Goal: Task Accomplishment & Management: Manage account settings

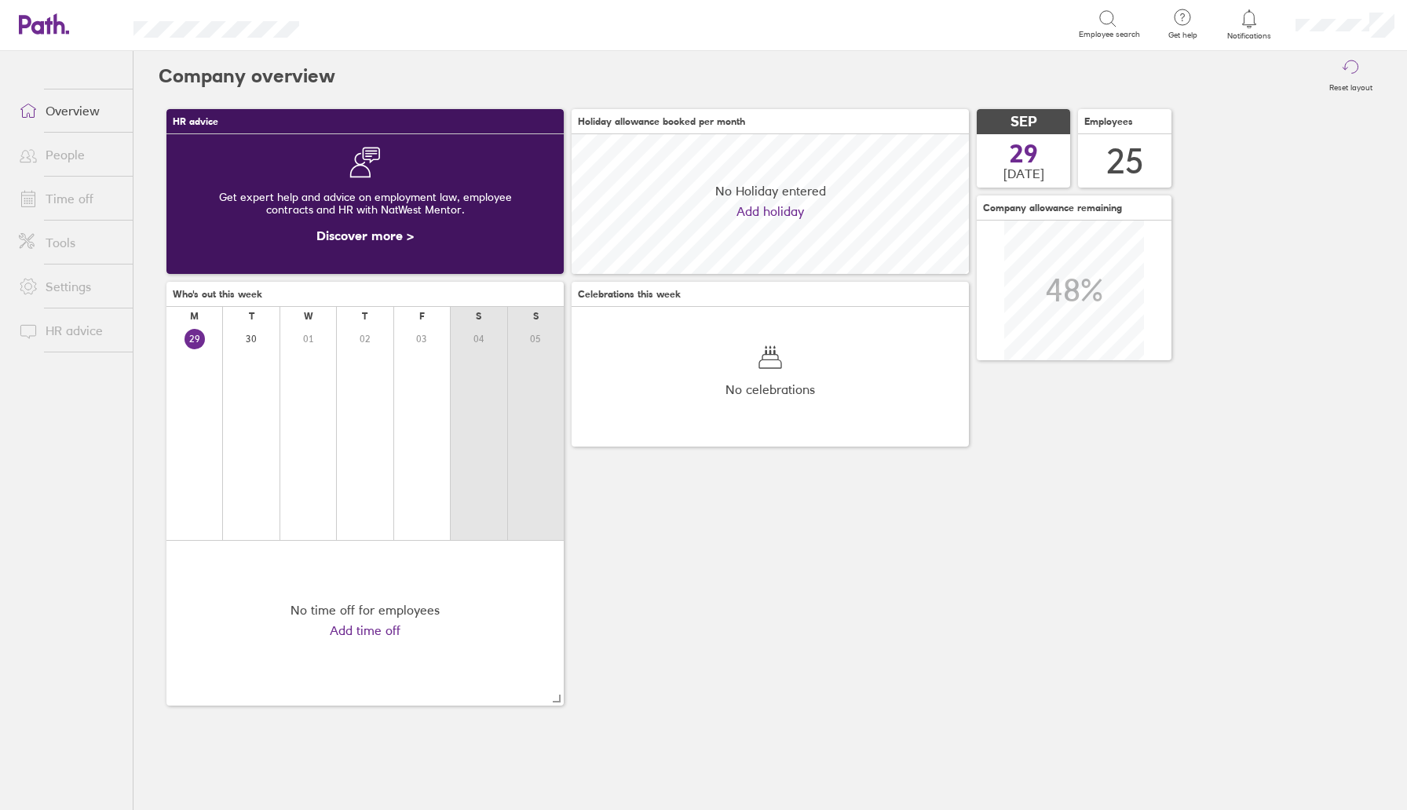
scroll to position [140, 397]
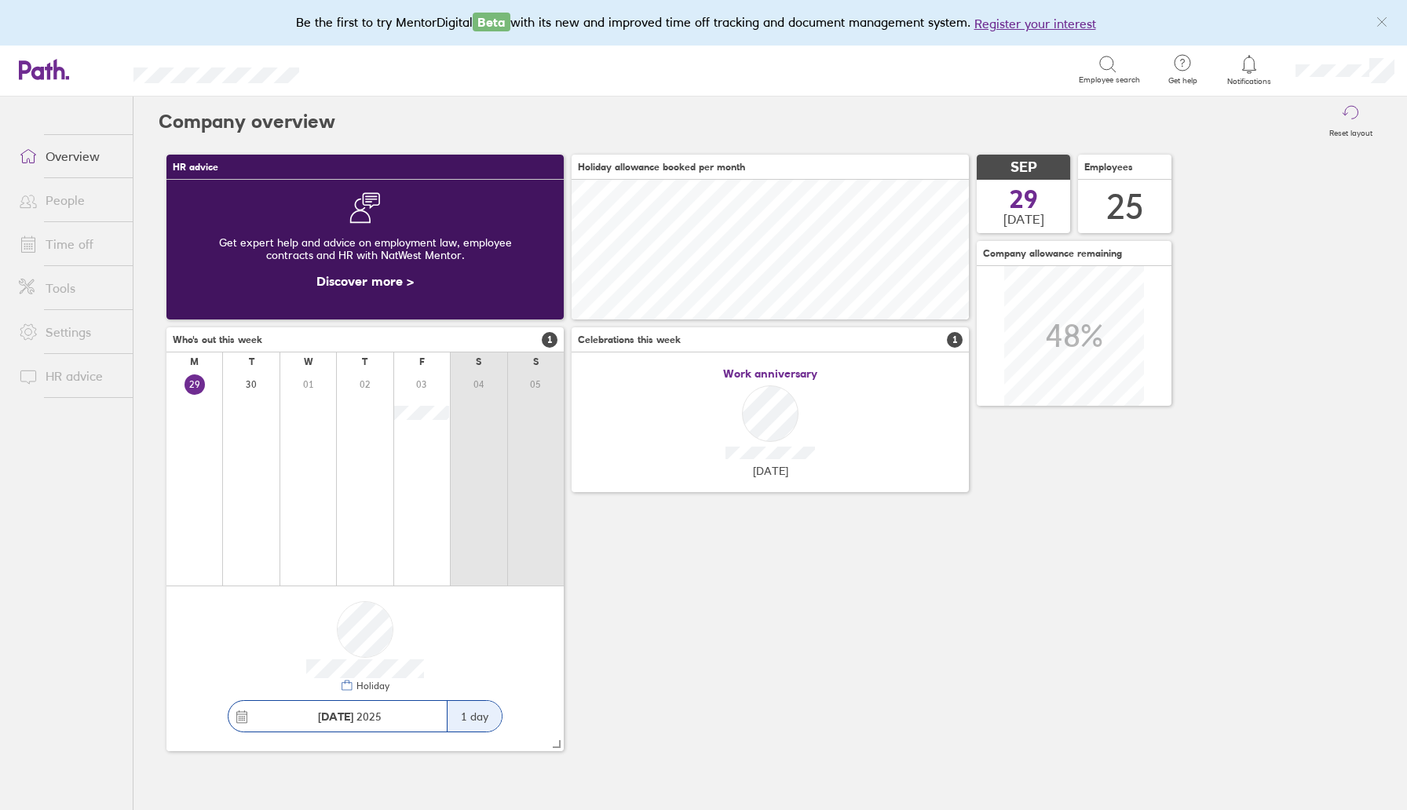
click at [1244, 77] on span "Notifications" at bounding box center [1249, 81] width 51 height 9
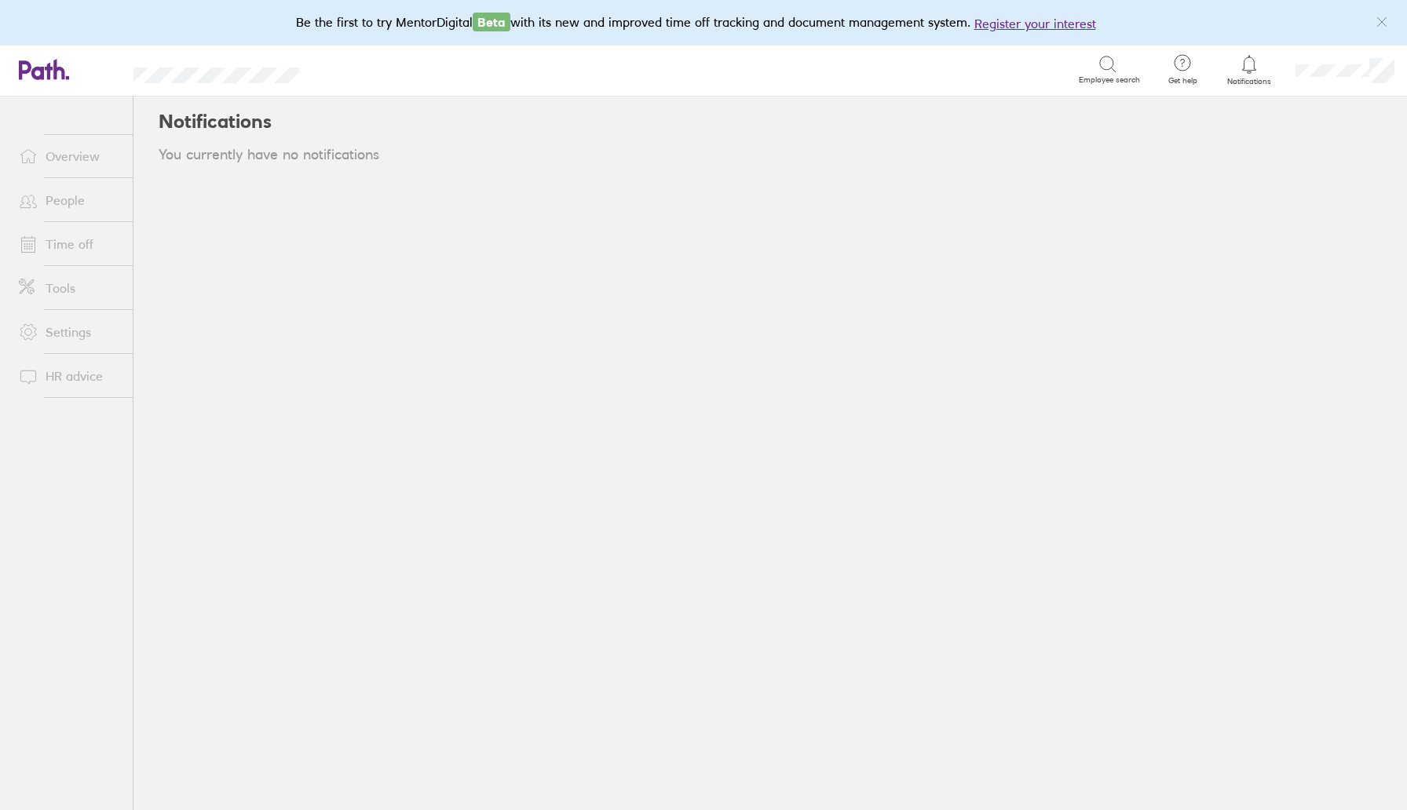
click at [72, 243] on link "Time off" at bounding box center [69, 243] width 126 height 31
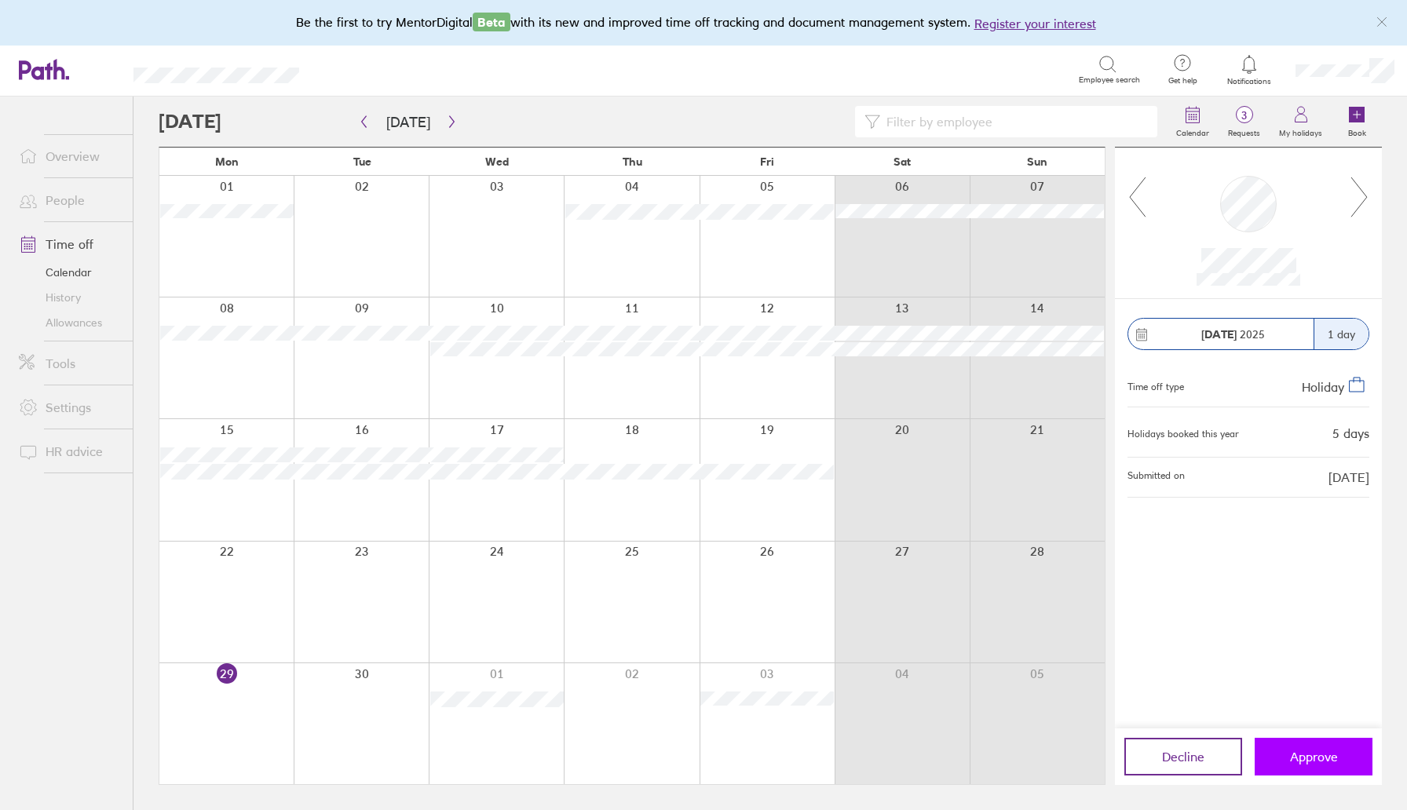
click at [1335, 748] on button "Approve" at bounding box center [1314, 757] width 118 height 38
click at [1373, 196] on div at bounding box center [1248, 224] width 267 height 152
click at [446, 117] on icon "button" at bounding box center [452, 121] width 12 height 13
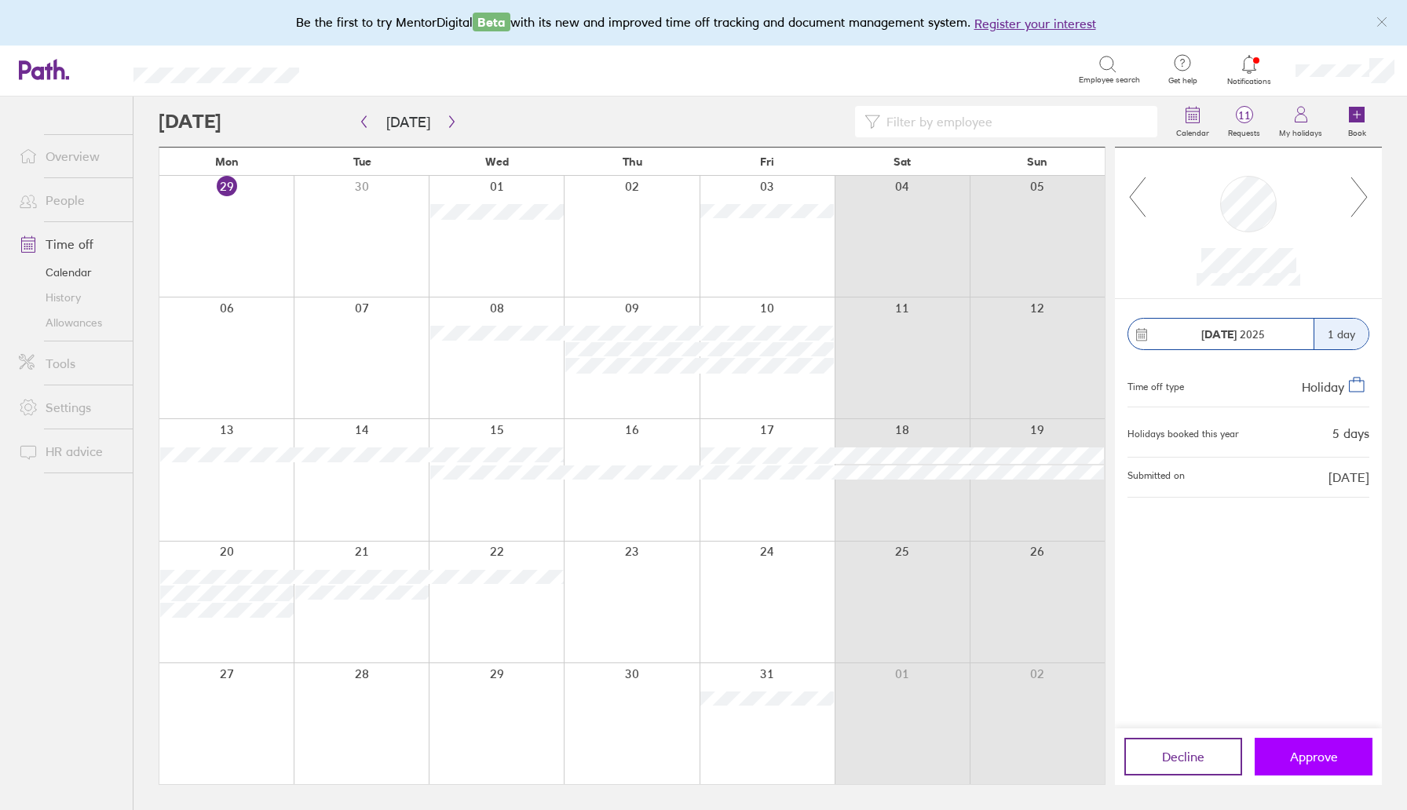
click at [1299, 770] on button "Approve" at bounding box center [1314, 757] width 118 height 38
click at [453, 117] on button "button" at bounding box center [452, 122] width 20 height 26
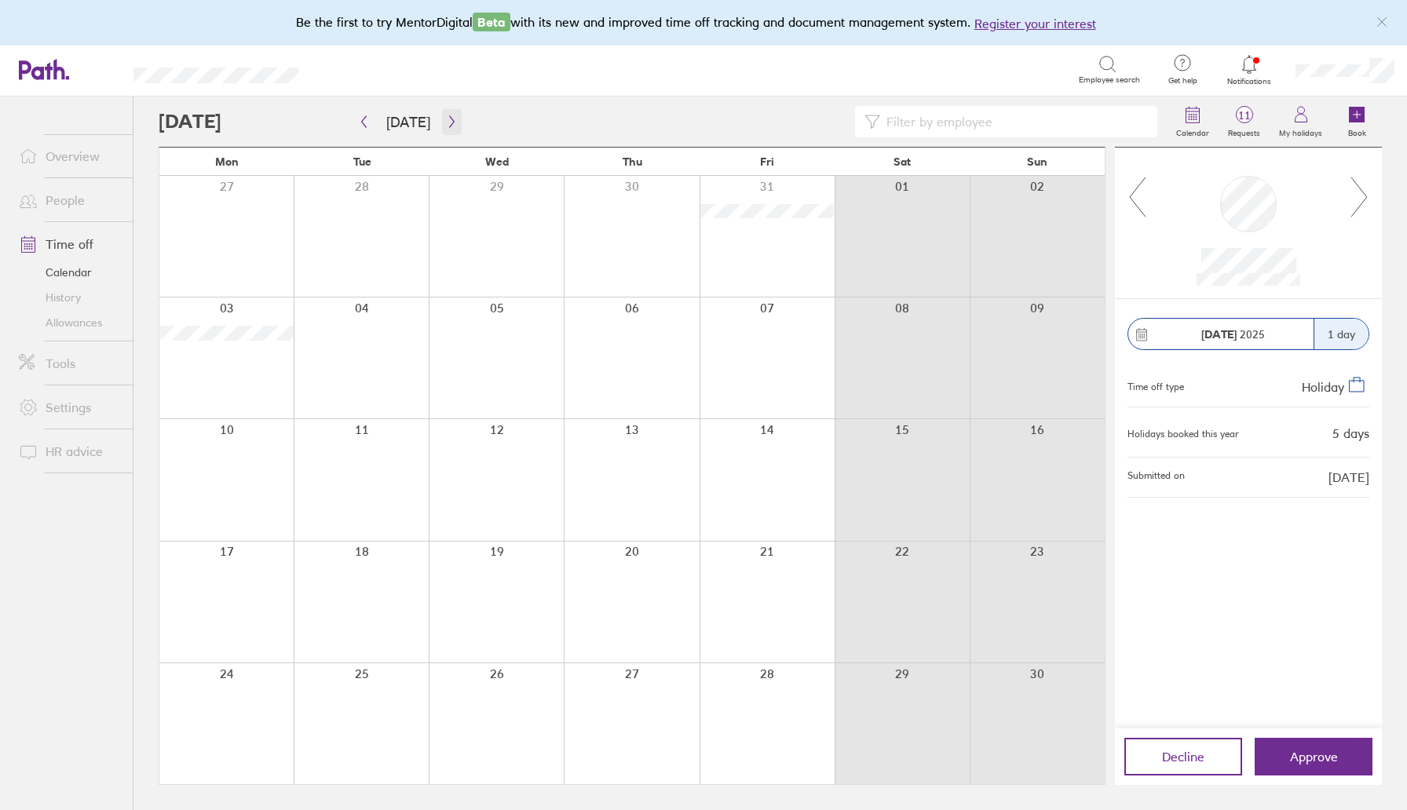
click at [446, 119] on icon "button" at bounding box center [452, 121] width 12 height 13
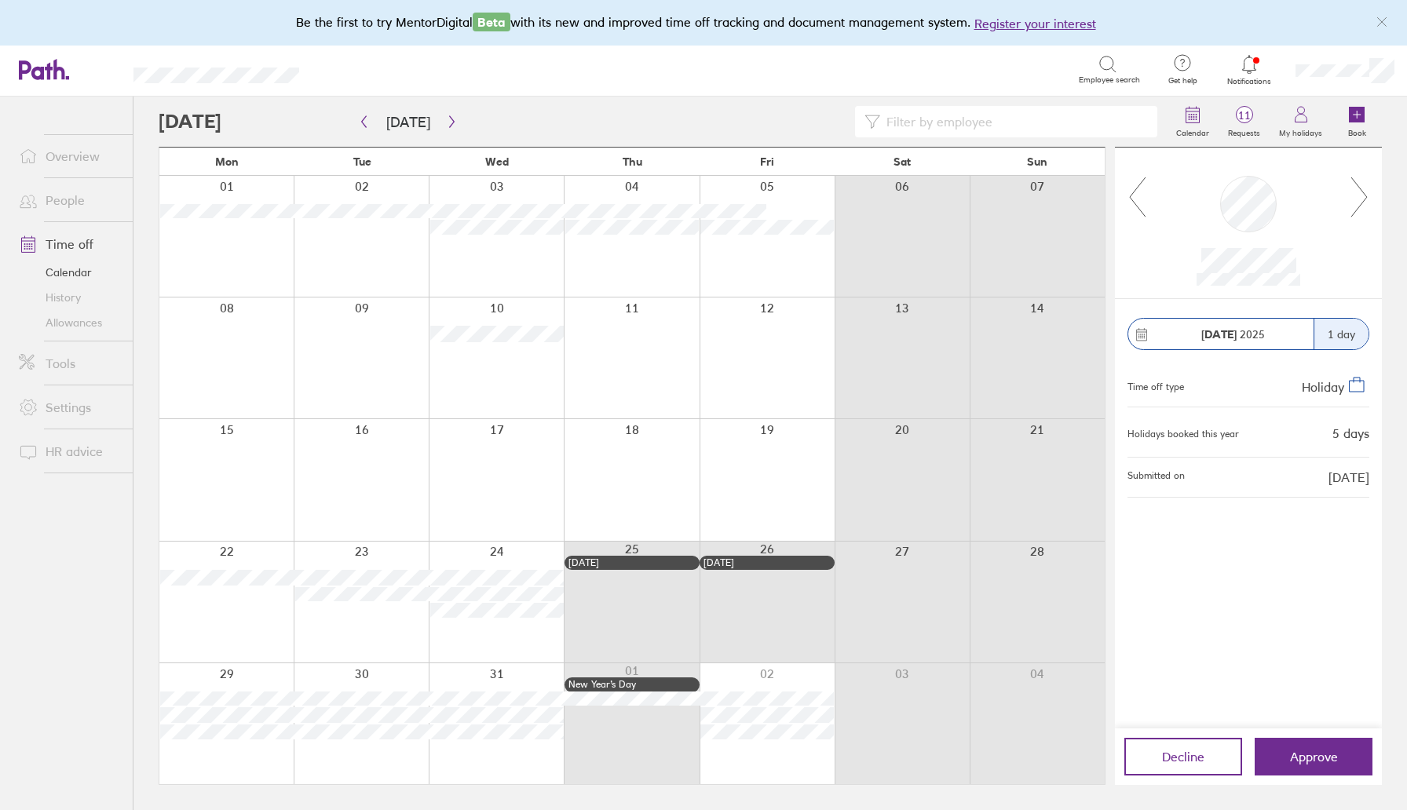
click at [41, 409] on span at bounding box center [25, 407] width 39 height 19
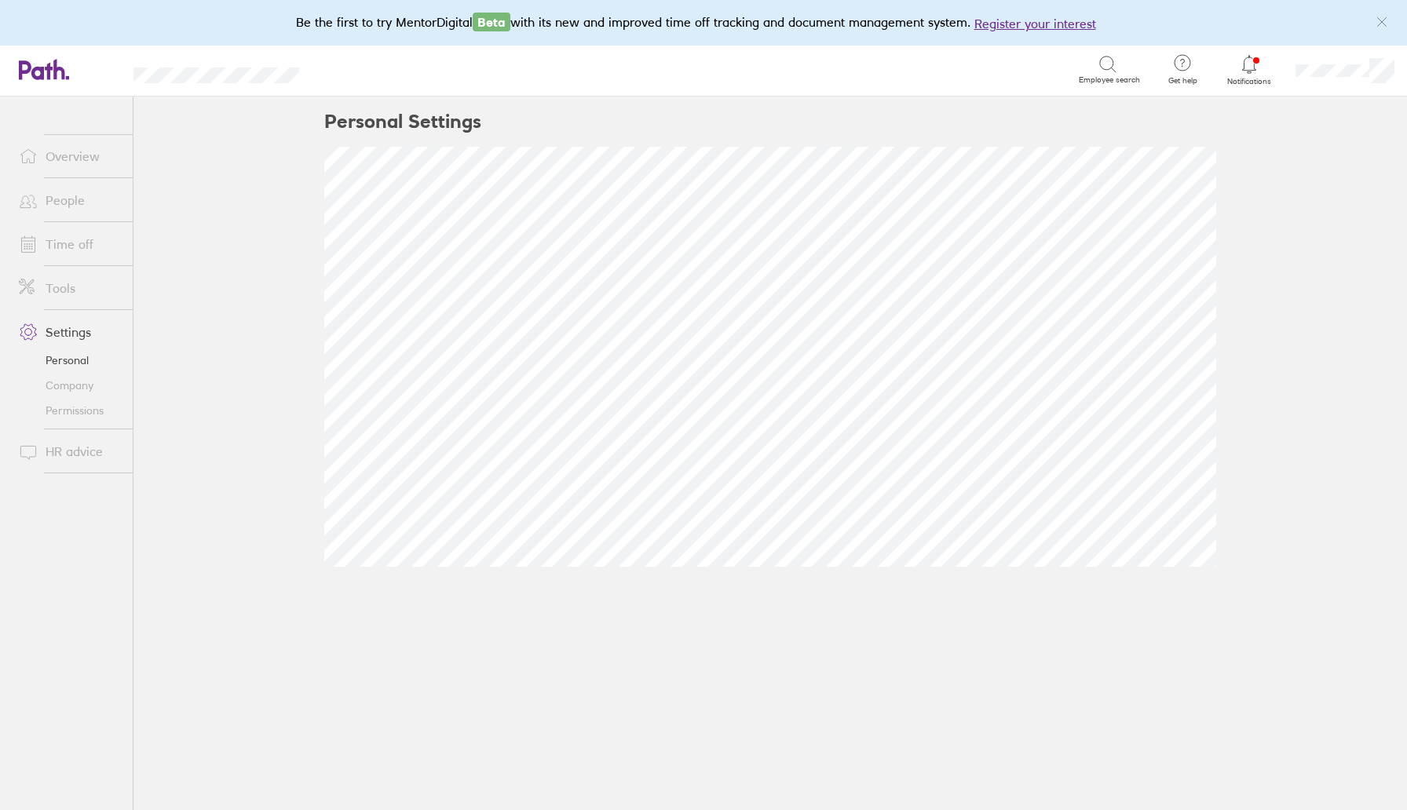
click at [86, 207] on link "People" at bounding box center [69, 200] width 126 height 31
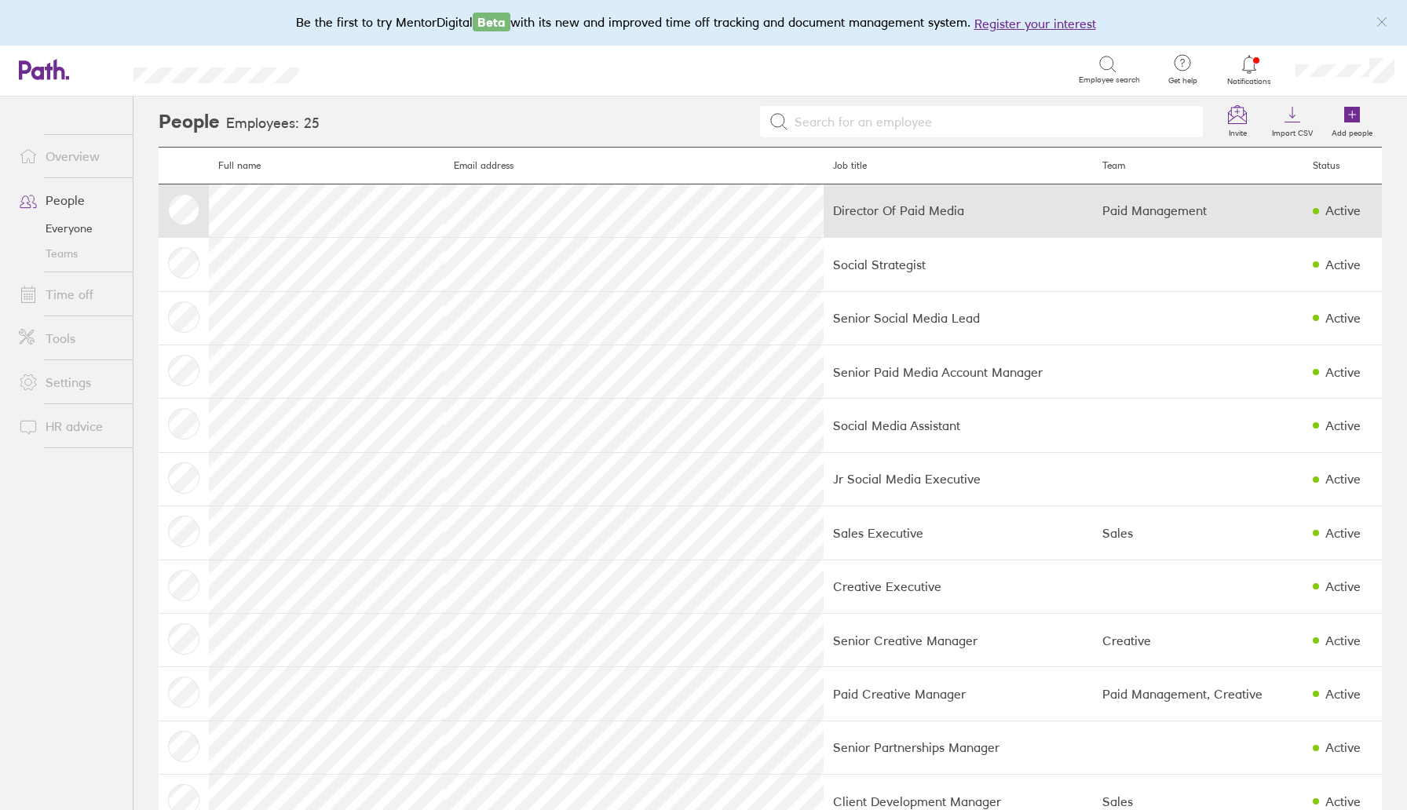
click at [824, 196] on td "Director Of Paid Media" at bounding box center [958, 210] width 269 height 53
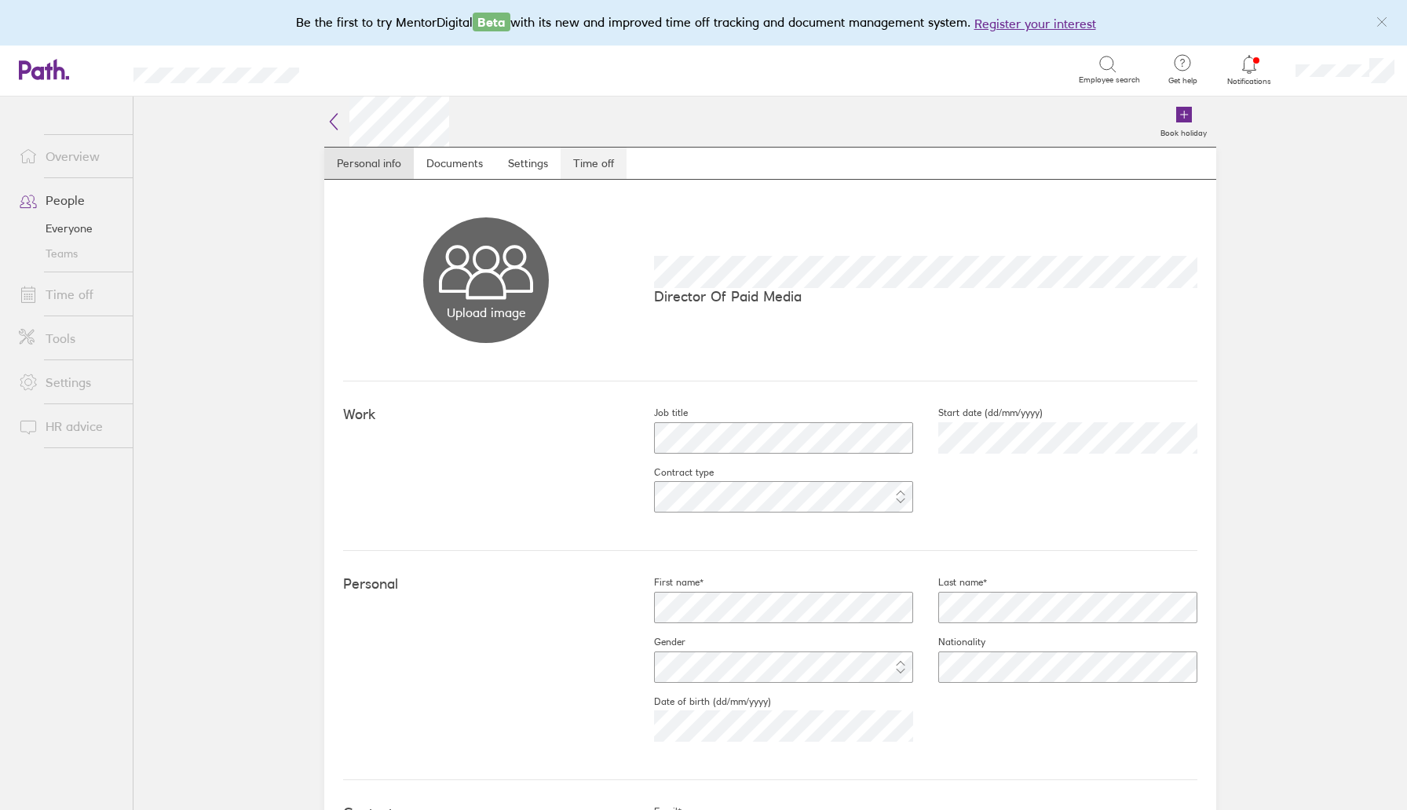
click at [581, 159] on link "Time off" at bounding box center [594, 163] width 66 height 31
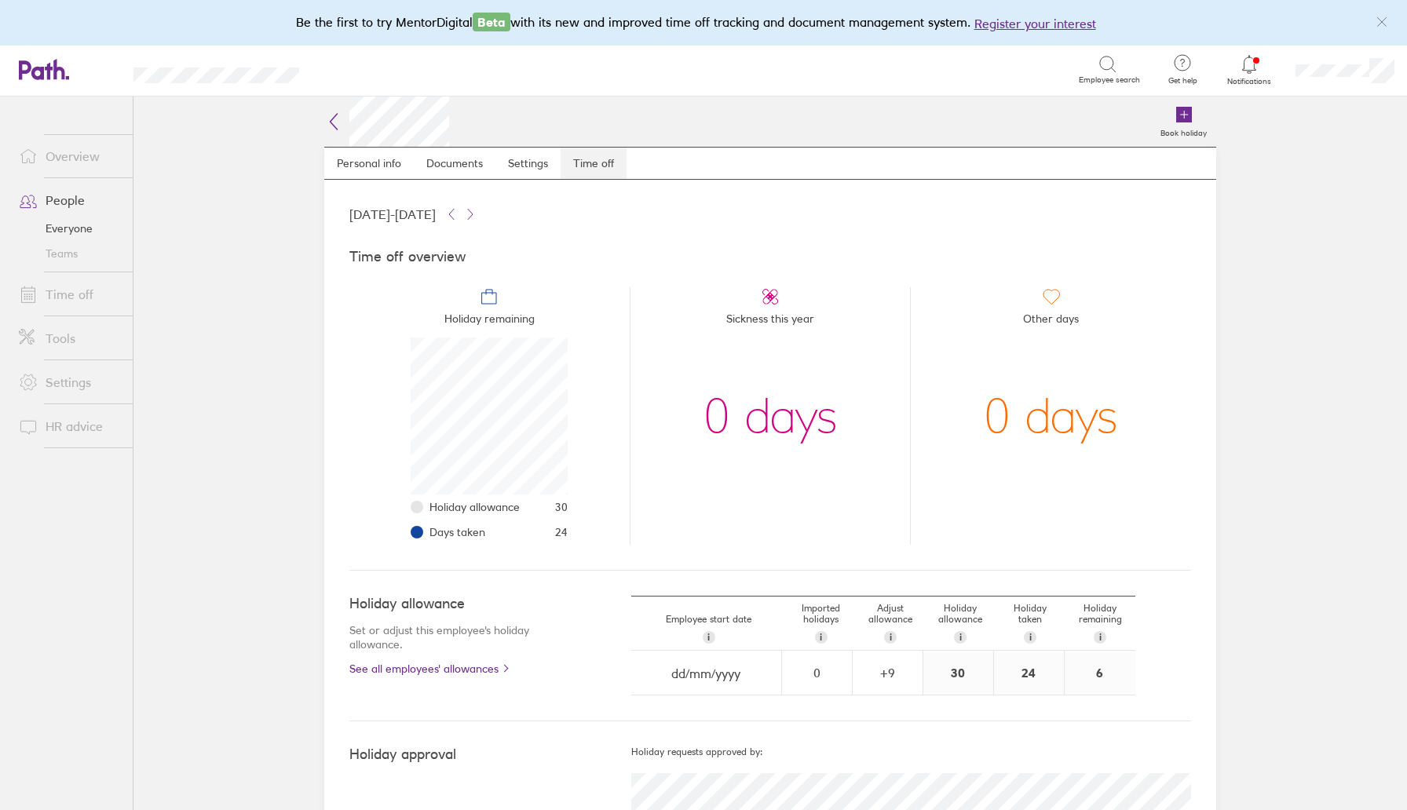
scroll to position [157, 157]
click at [74, 170] on link "Overview" at bounding box center [69, 156] width 126 height 31
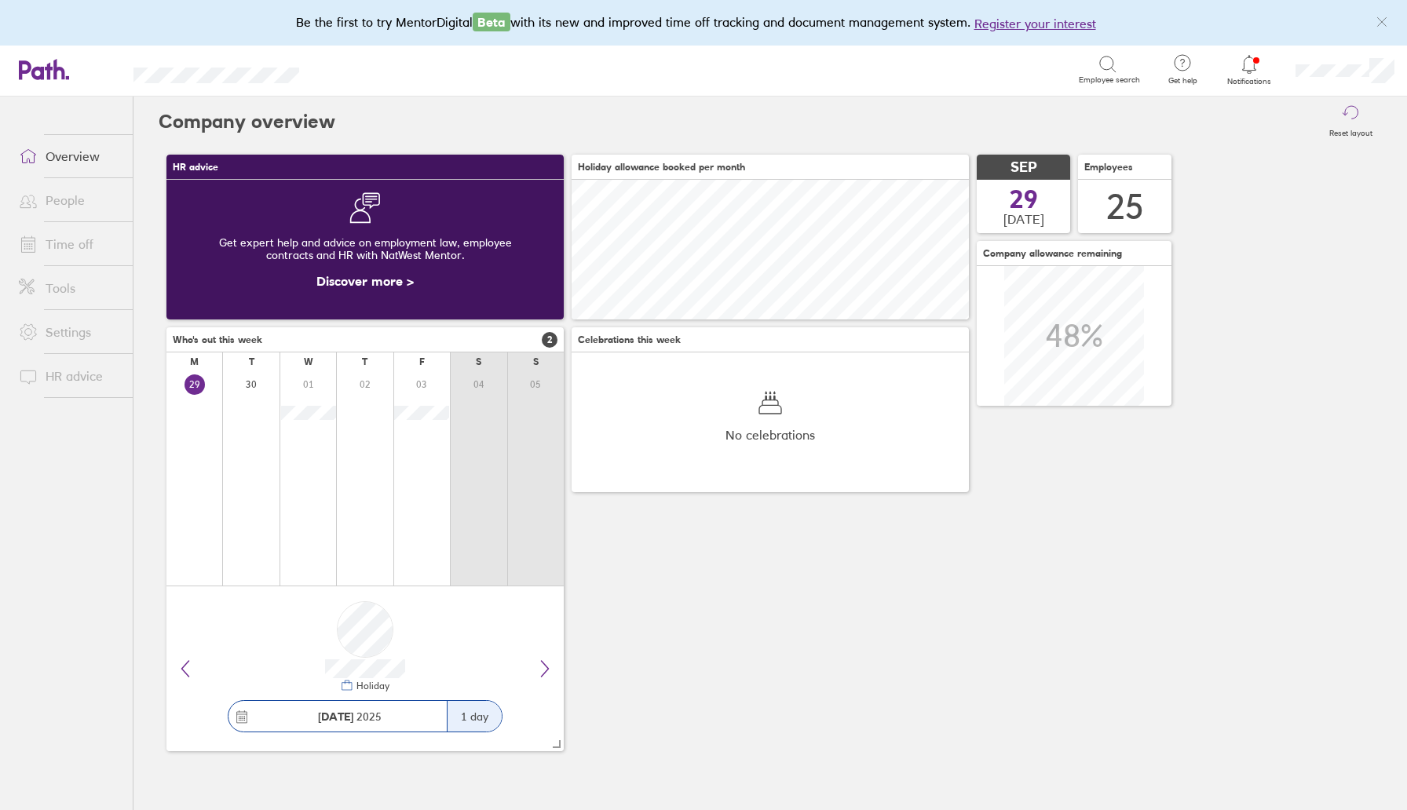
scroll to position [140, 397]
